Goal: Navigation & Orientation: Find specific page/section

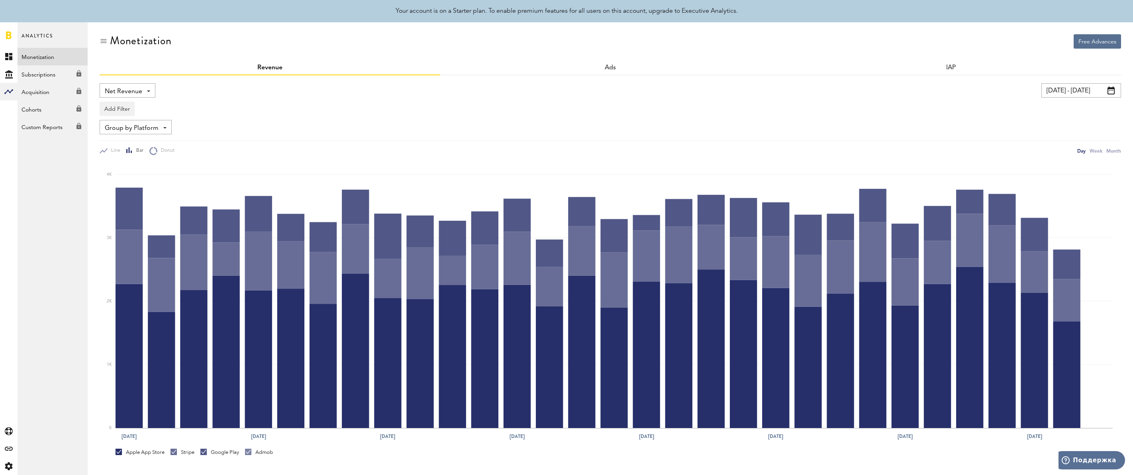
click at [8, 35] on link at bounding box center [9, 35] width 6 height 8
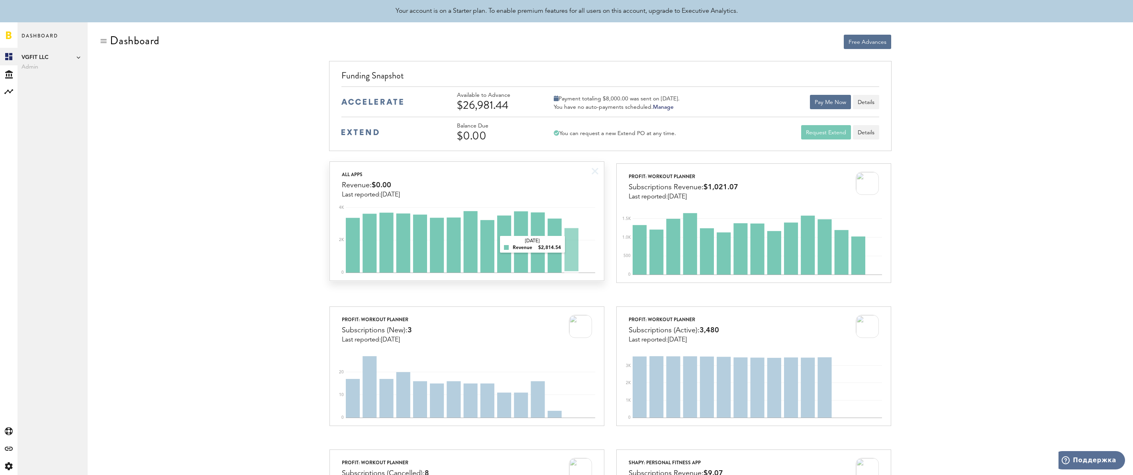
click at [572, 245] on rect at bounding box center [470, 239] width 249 height 68
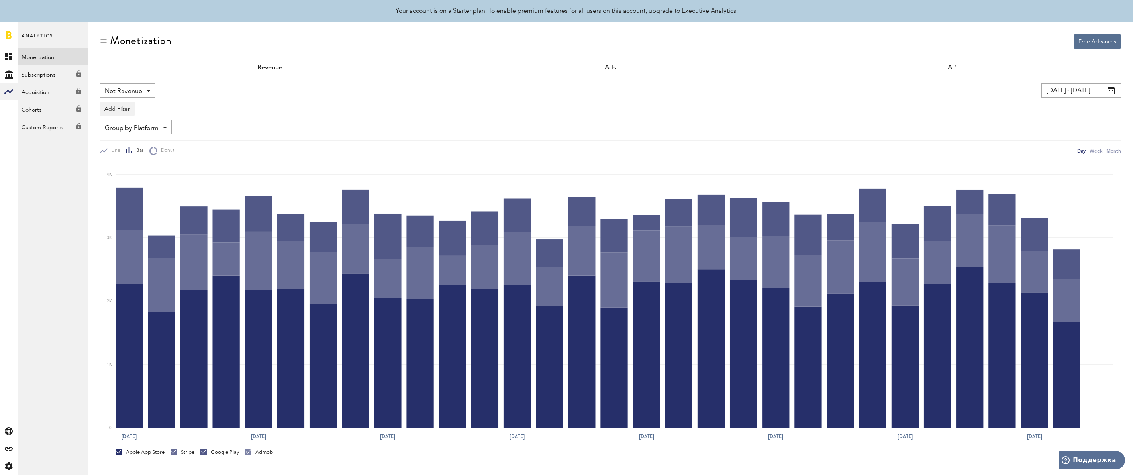
click at [8, 36] on link at bounding box center [9, 35] width 6 height 8
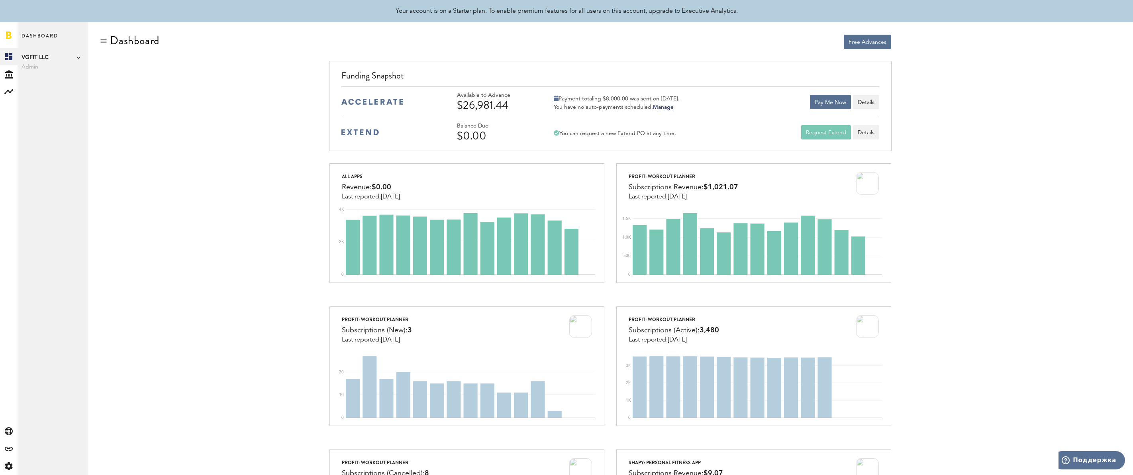
click at [10, 36] on link at bounding box center [9, 35] width 6 height 8
